Goal: Information Seeking & Learning: Learn about a topic

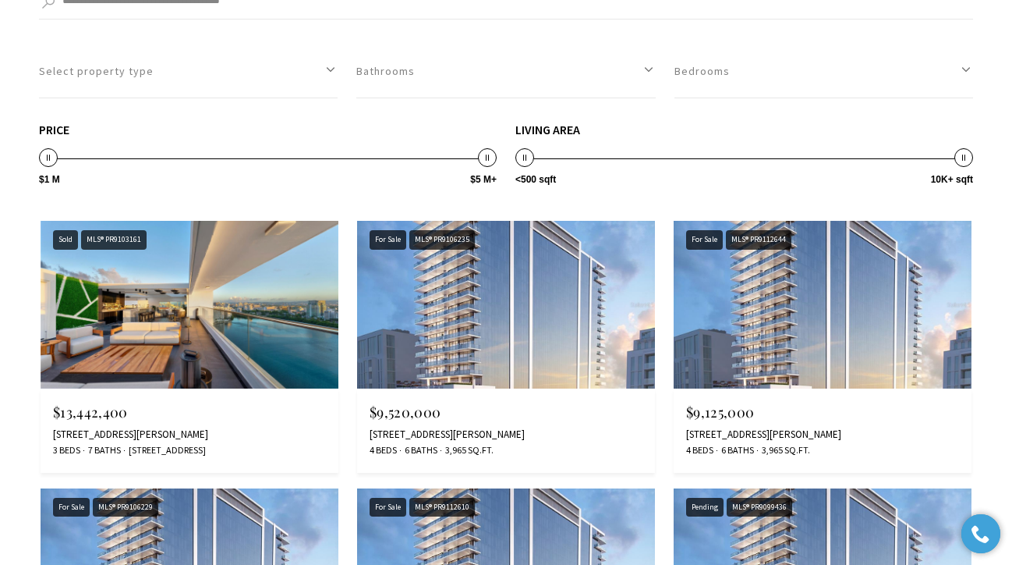
scroll to position [2982, 0]
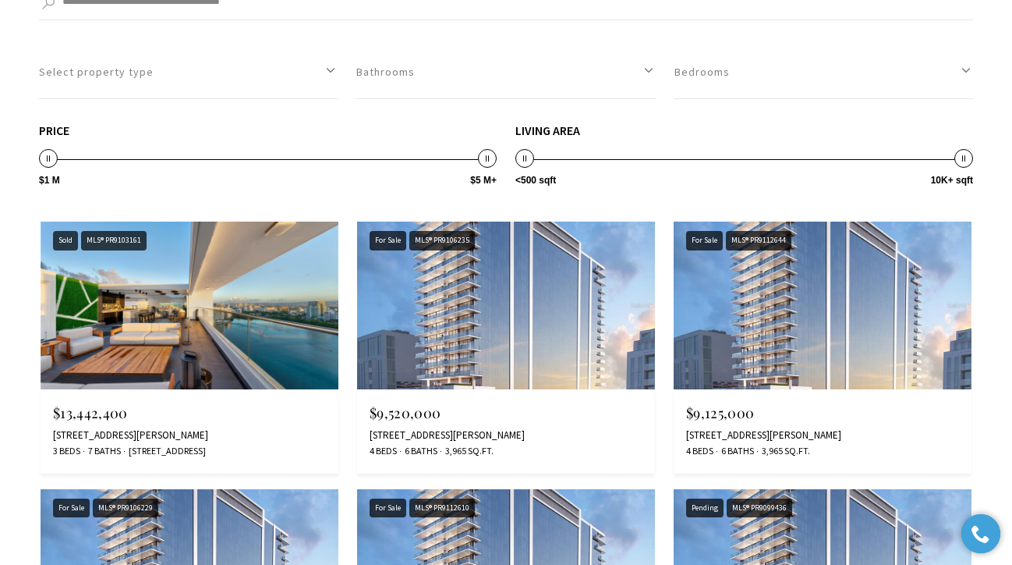
click at [230, 324] on img at bounding box center [190, 305] width 298 height 168
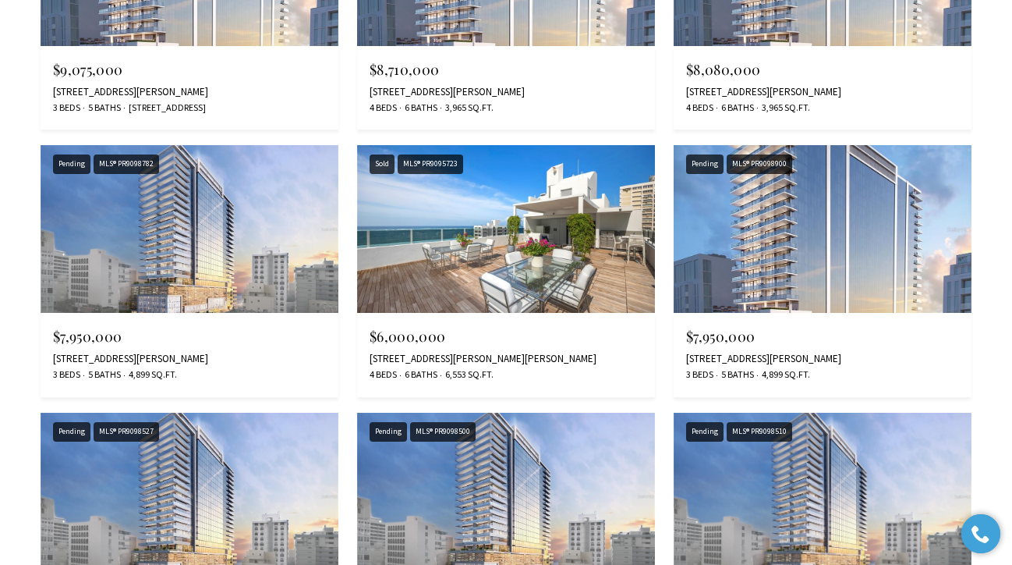
scroll to position [3607, 0]
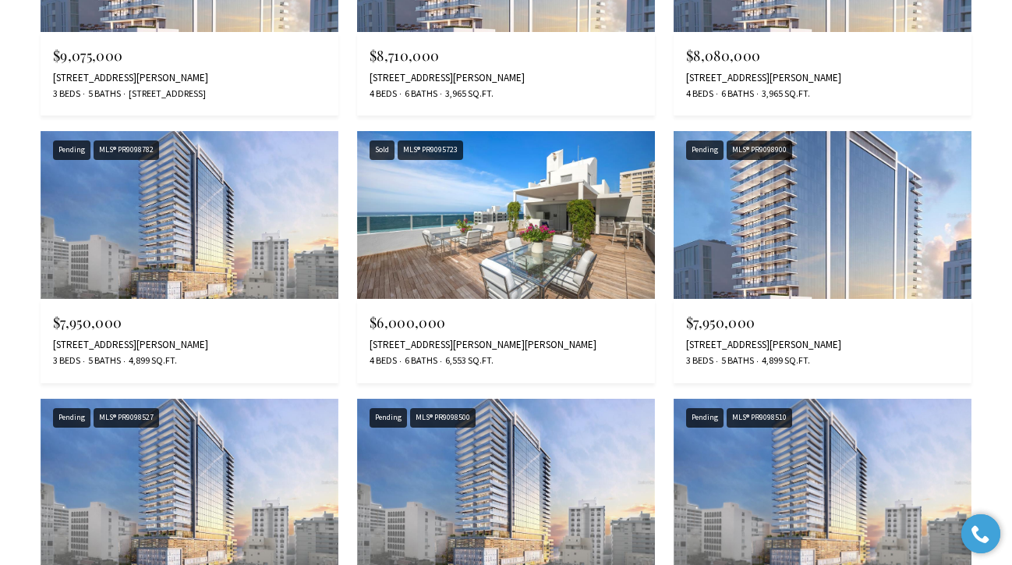
click at [604, 215] on img at bounding box center [506, 215] width 298 height 168
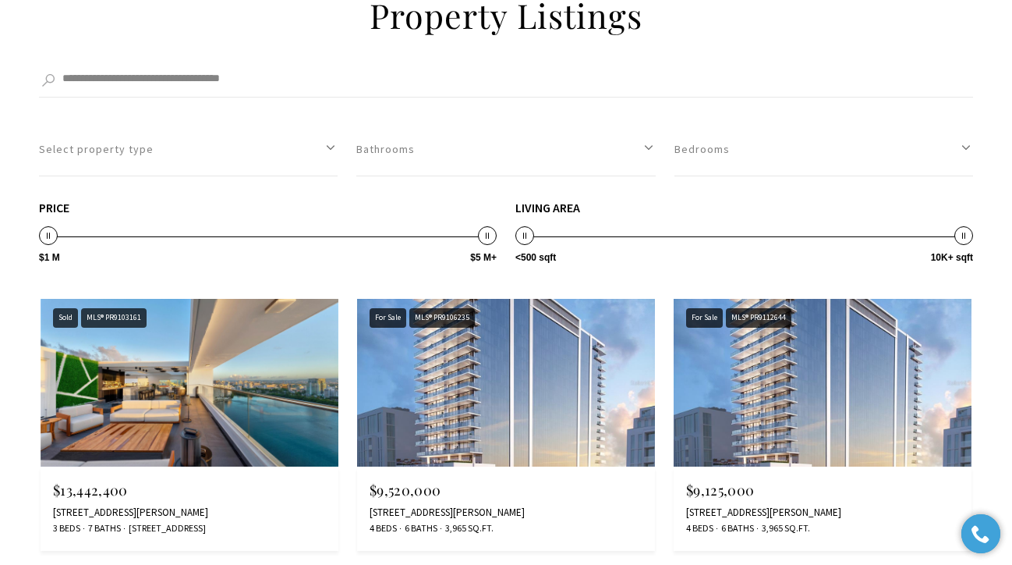
scroll to position [2904, 0]
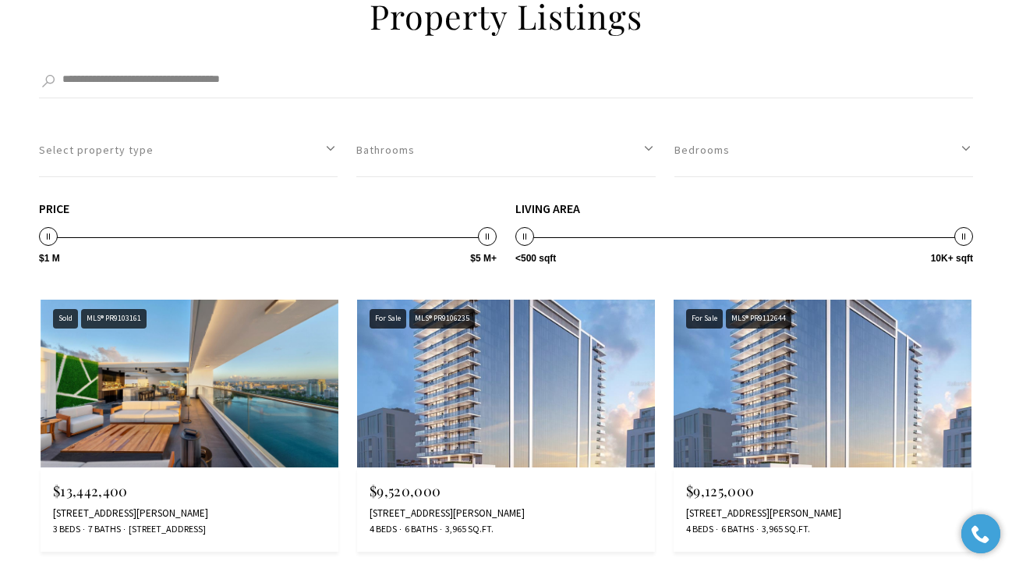
click at [561, 362] on img at bounding box center [506, 383] width 298 height 168
click at [770, 388] on img at bounding box center [823, 383] width 298 height 168
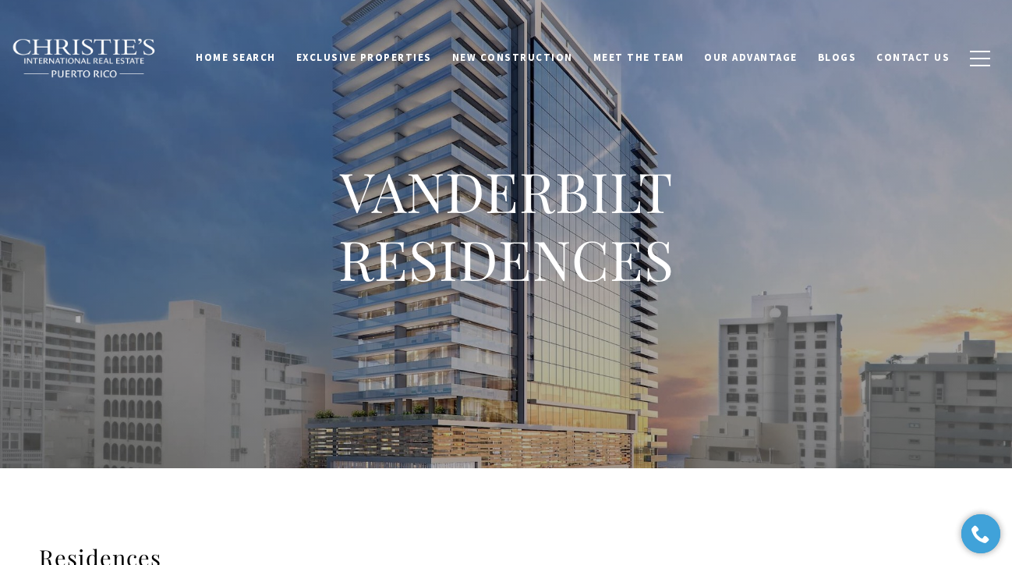
scroll to position [-1, 0]
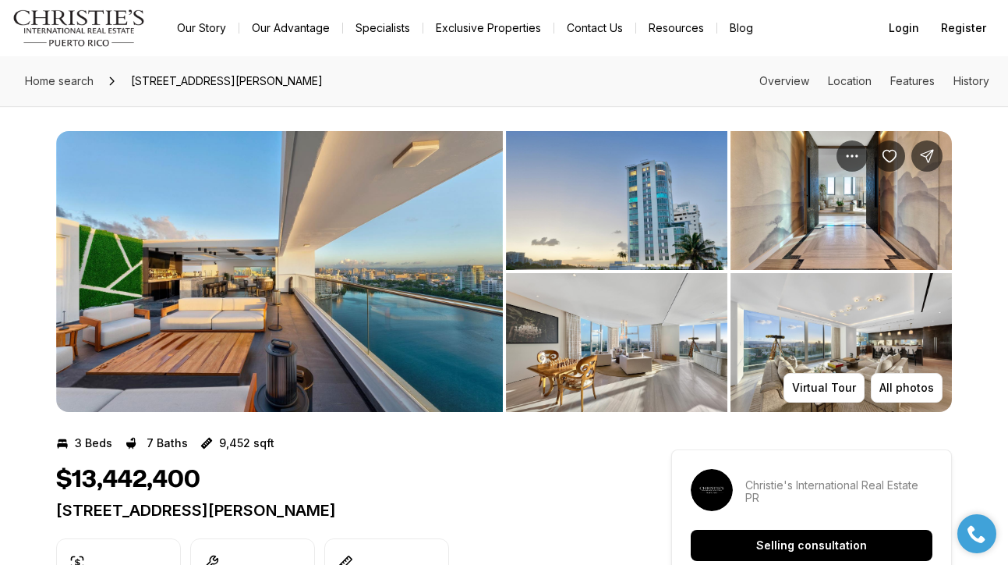
click at [317, 327] on img "View image gallery" at bounding box center [279, 271] width 447 height 281
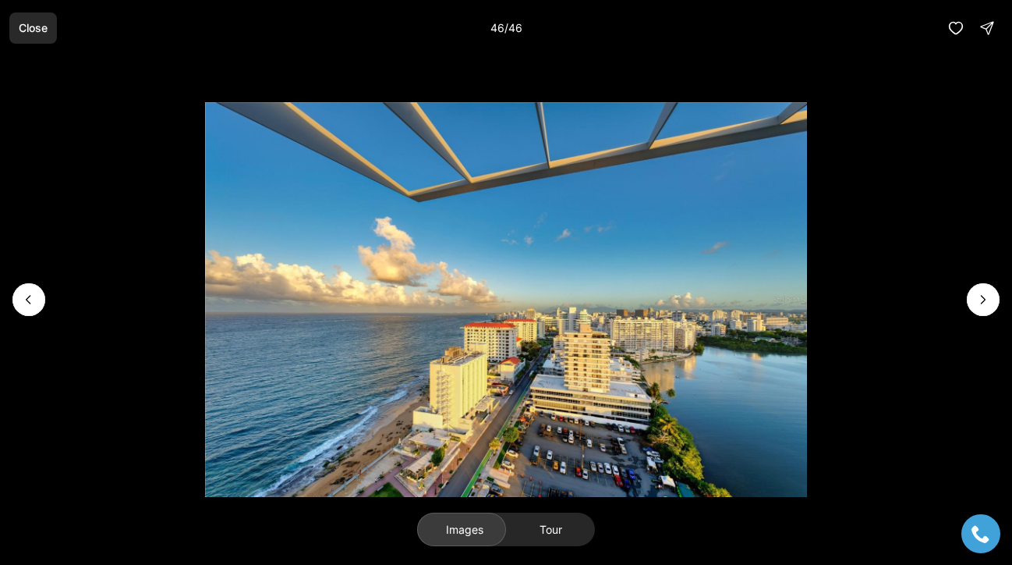
click at [39, 32] on p "Close" at bounding box center [33, 28] width 29 height 12
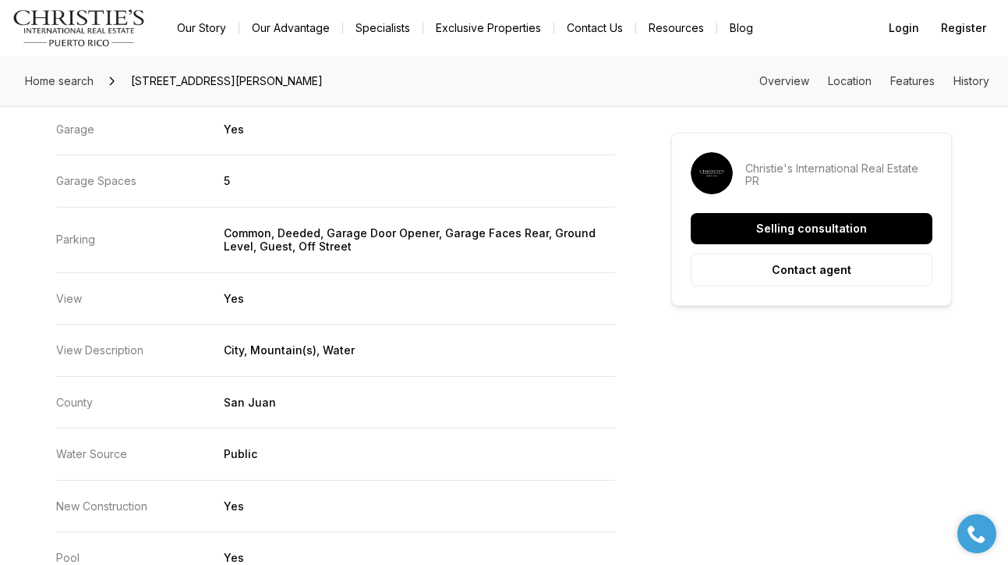
scroll to position [2862, 0]
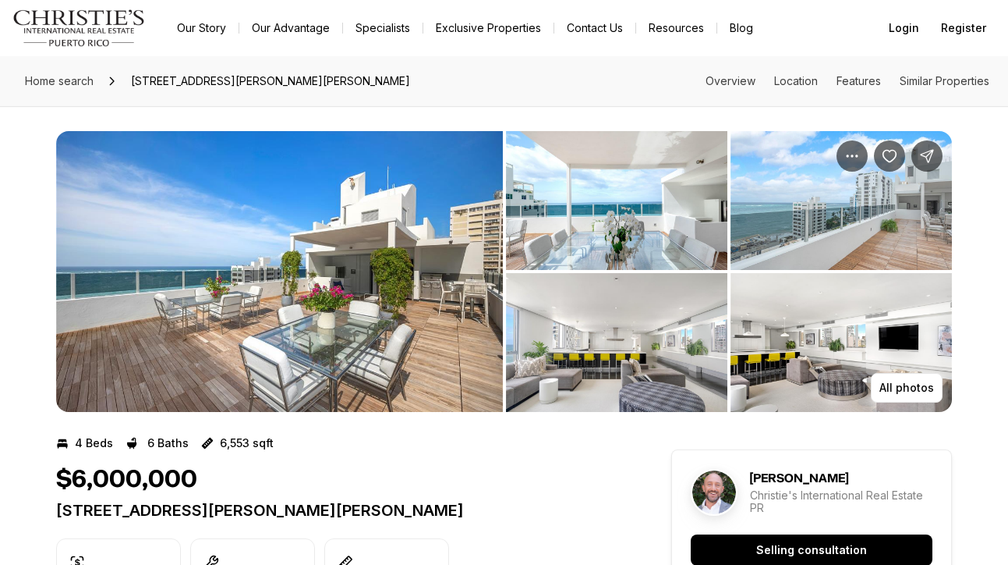
click at [369, 290] on img "View image gallery" at bounding box center [279, 271] width 447 height 281
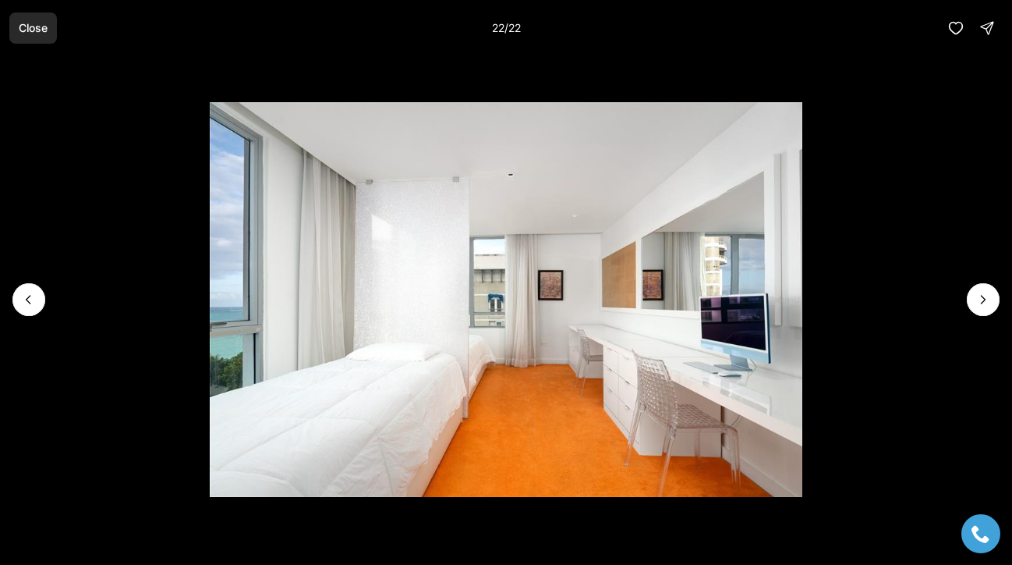
click at [40, 30] on p "Close" at bounding box center [33, 28] width 29 height 12
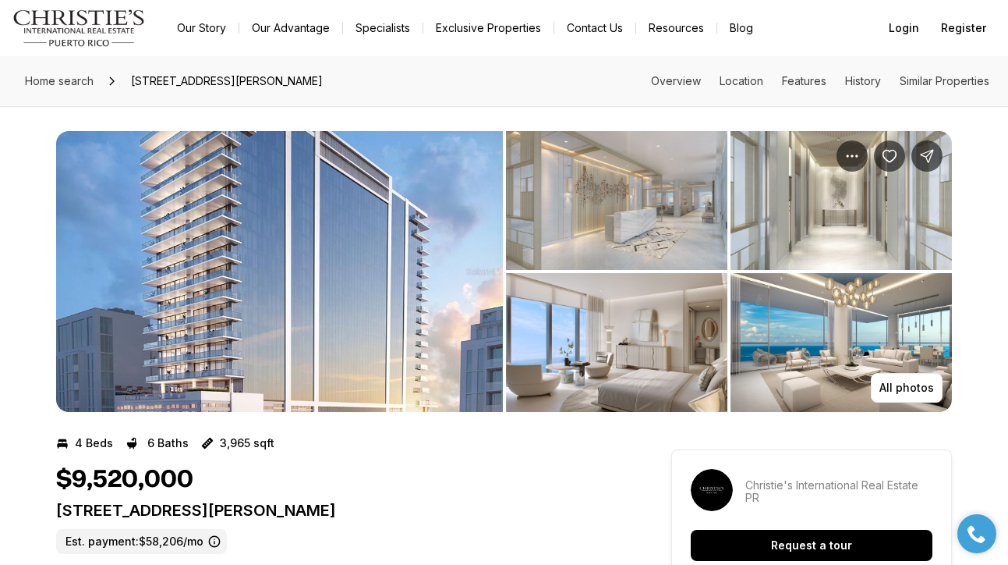
click at [331, 279] on img "View image gallery" at bounding box center [279, 271] width 447 height 281
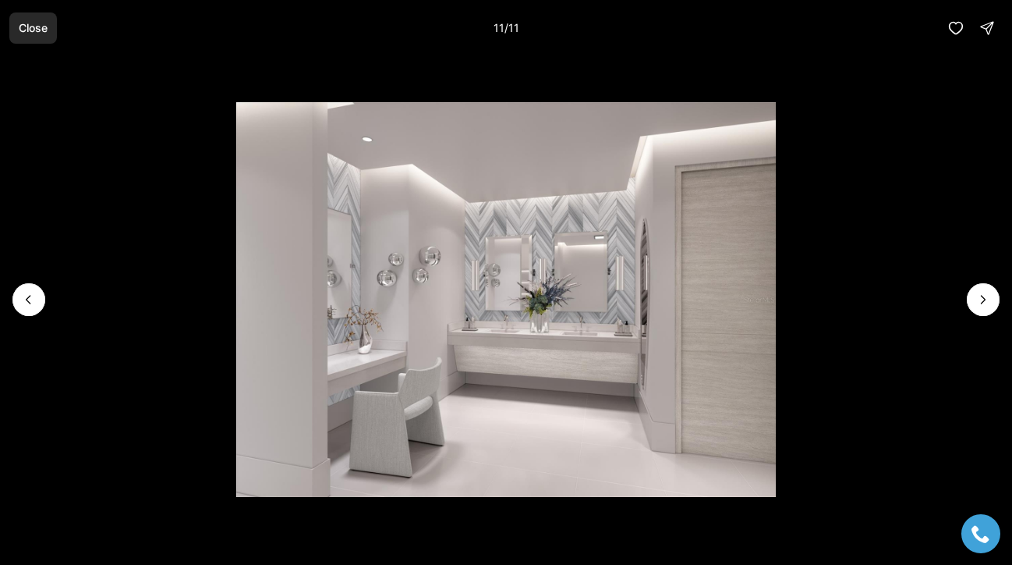
click at [33, 37] on button "Close" at bounding box center [33, 27] width 48 height 31
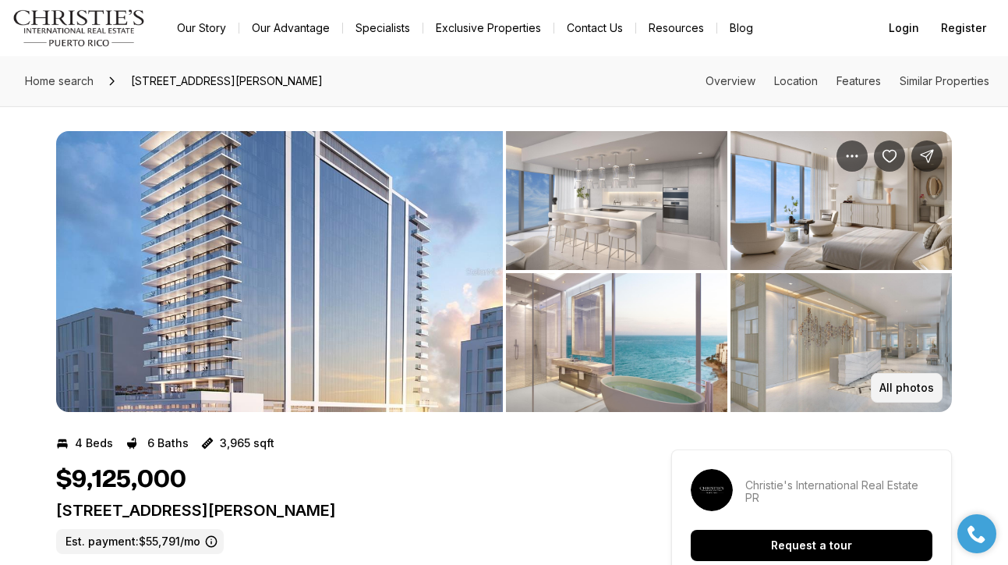
click at [916, 395] on button "All photos" at bounding box center [907, 388] width 72 height 30
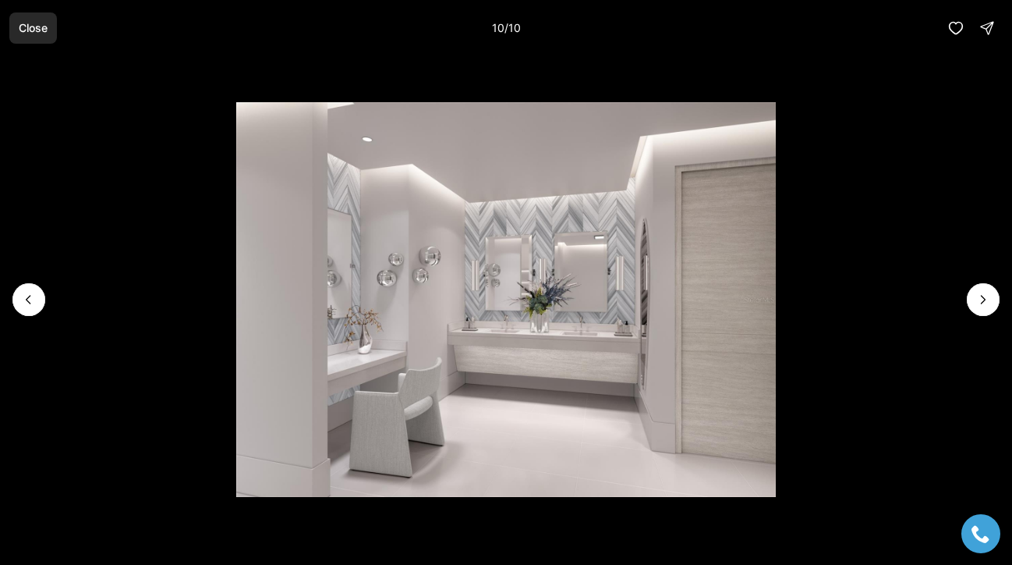
click at [42, 29] on p "Close" at bounding box center [33, 28] width 29 height 12
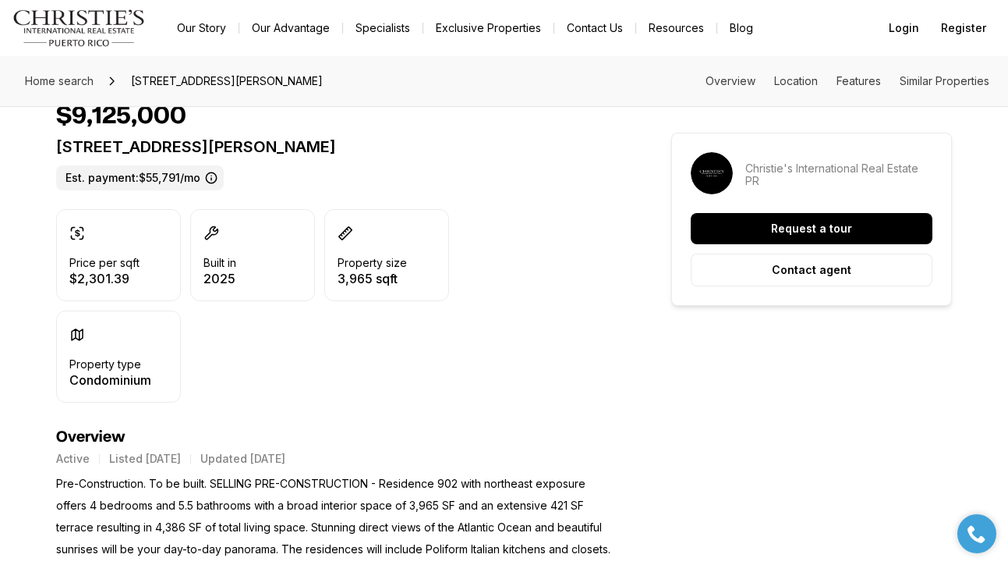
scroll to position [364, 0]
